Goal: Information Seeking & Learning: Learn about a topic

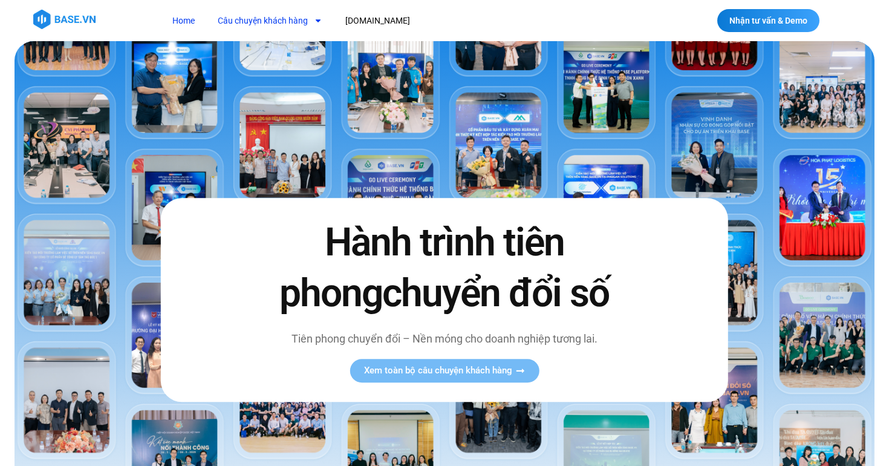
click at [301, 25] on link "Câu chuyện khách hàng" at bounding box center [270, 21] width 123 height 22
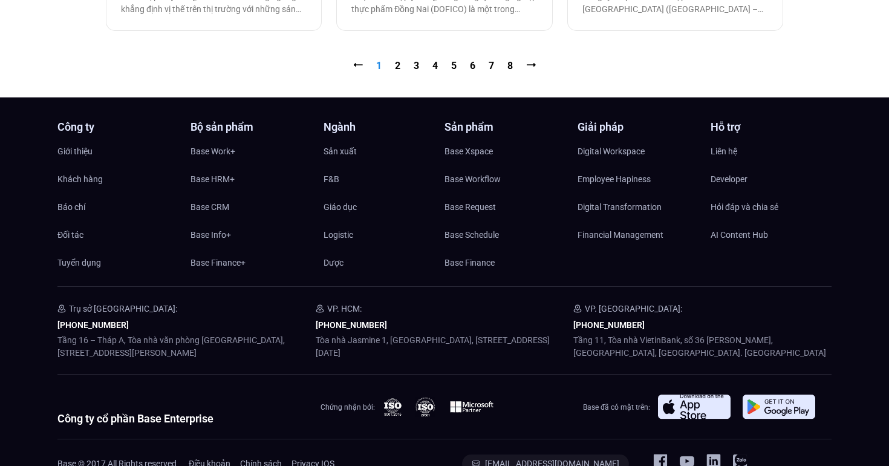
scroll to position [1504, 0]
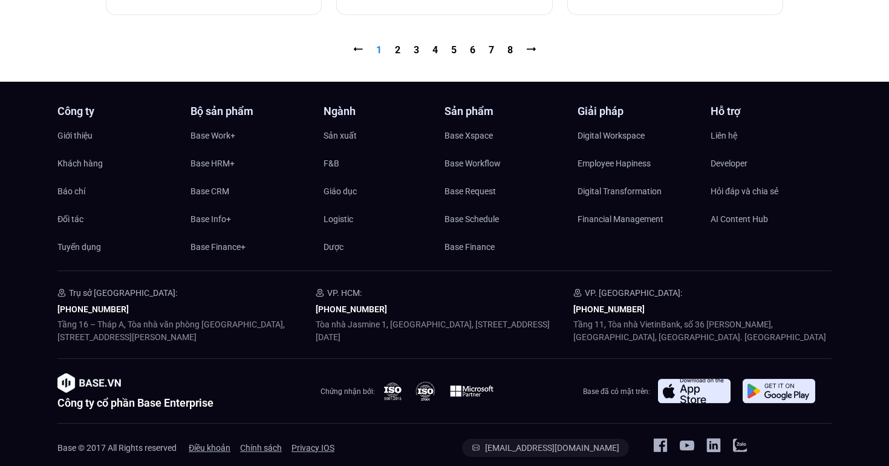
click at [332, 115] on h4 "Ngành" at bounding box center [384, 111] width 121 height 11
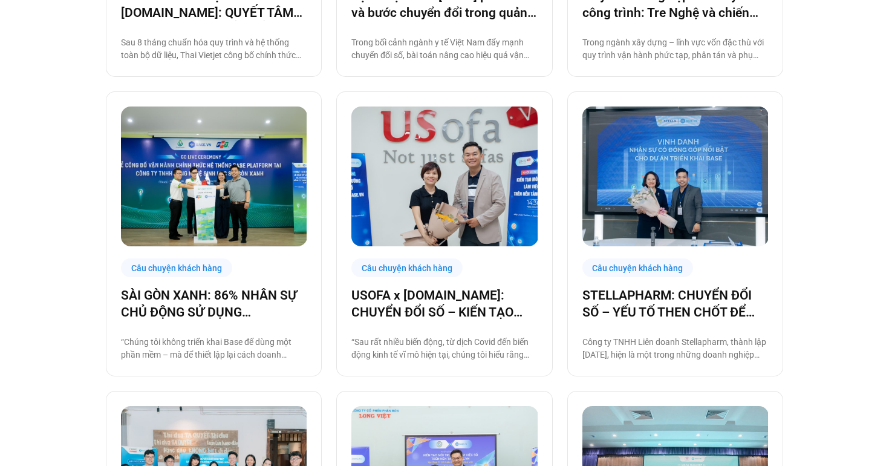
scroll to position [0, 0]
